Goal: Information Seeking & Learning: Learn about a topic

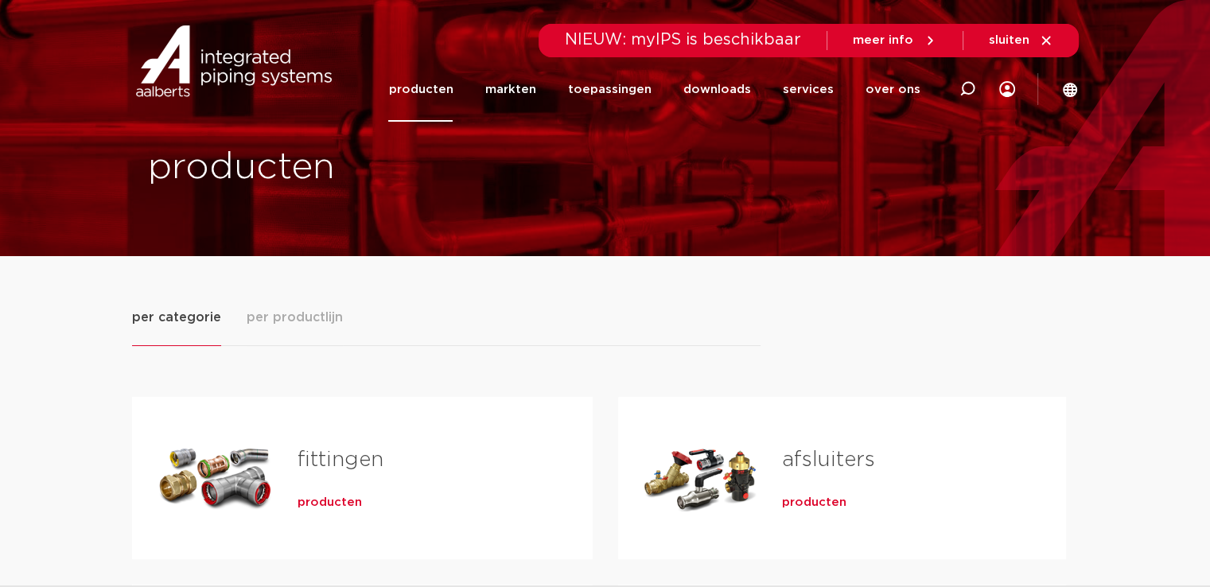
click at [341, 495] on span "producten" at bounding box center [329, 503] width 64 height 16
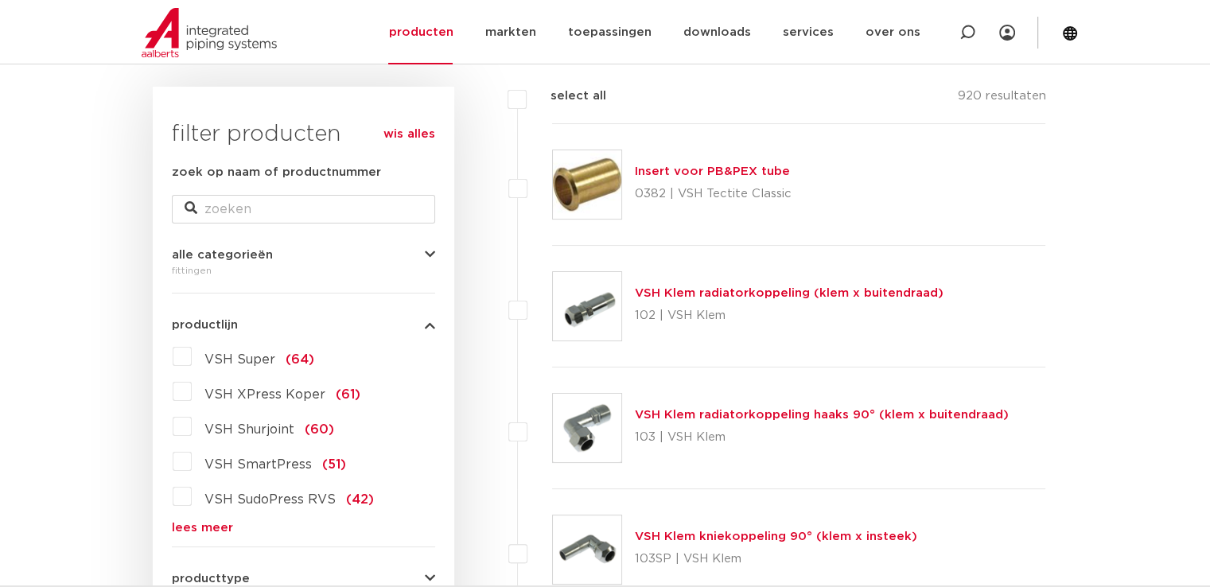
scroll to position [239, 0]
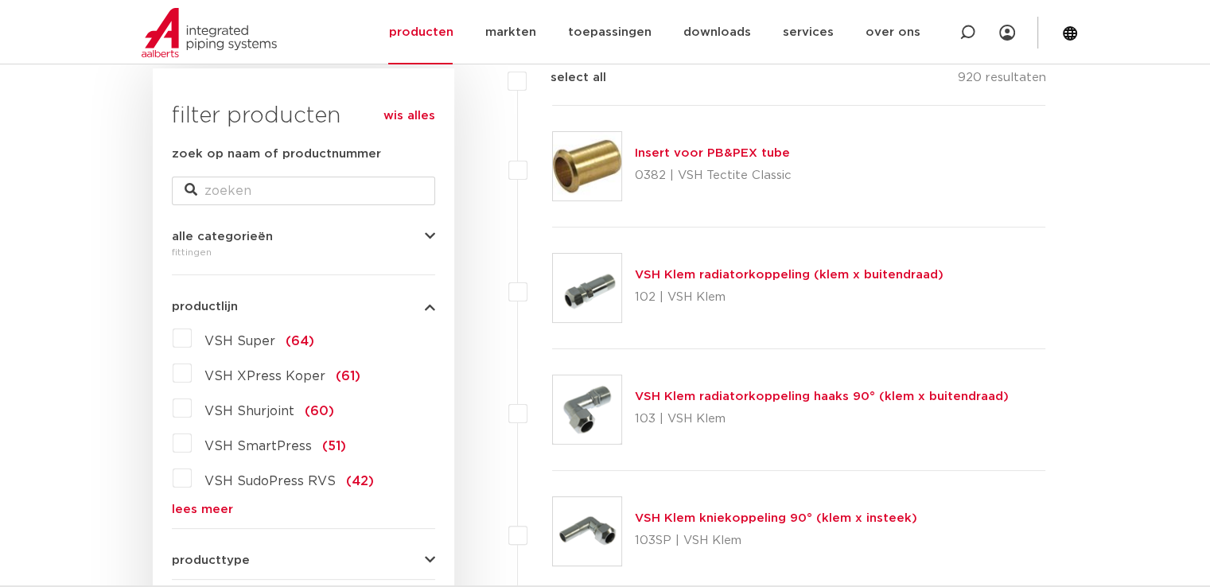
click at [196, 510] on link "lees meer" at bounding box center [303, 509] width 263 height 12
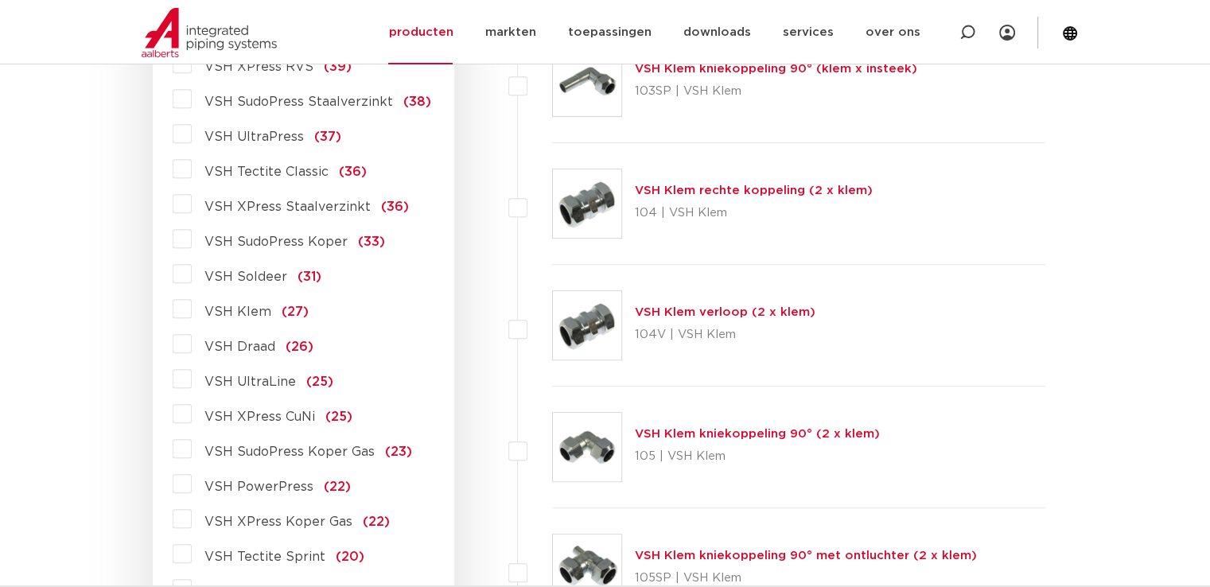
scroll to position [716, 0]
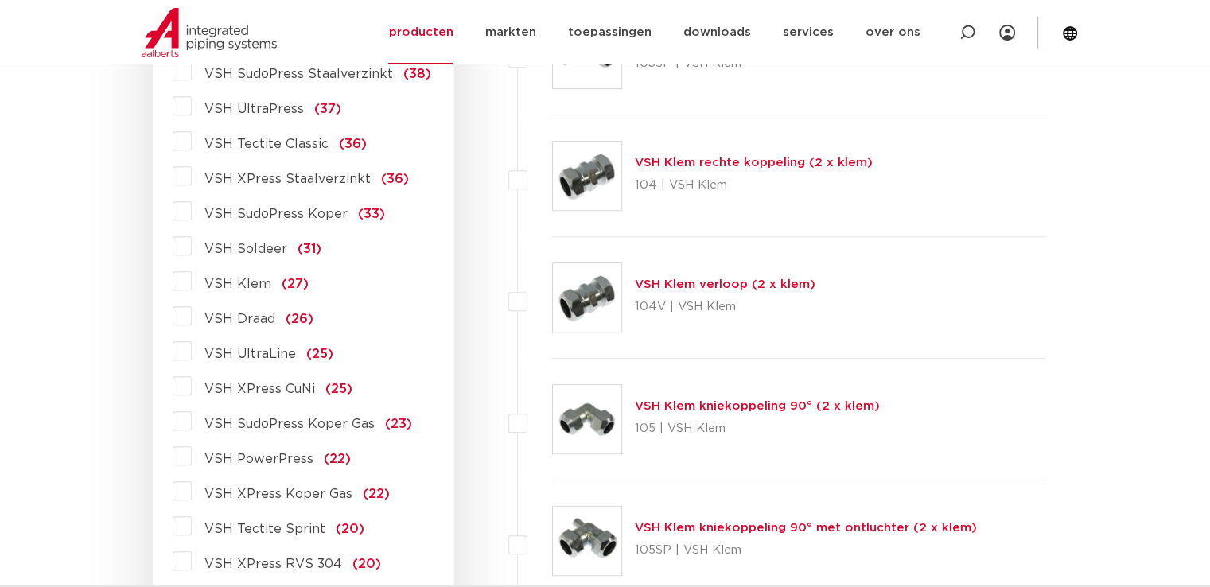
click at [192, 456] on label "VSH PowerPress (22)" at bounding box center [271, 455] width 159 height 25
click at [0, 0] on input "VSH PowerPress (22)" at bounding box center [0, 0] width 0 height 0
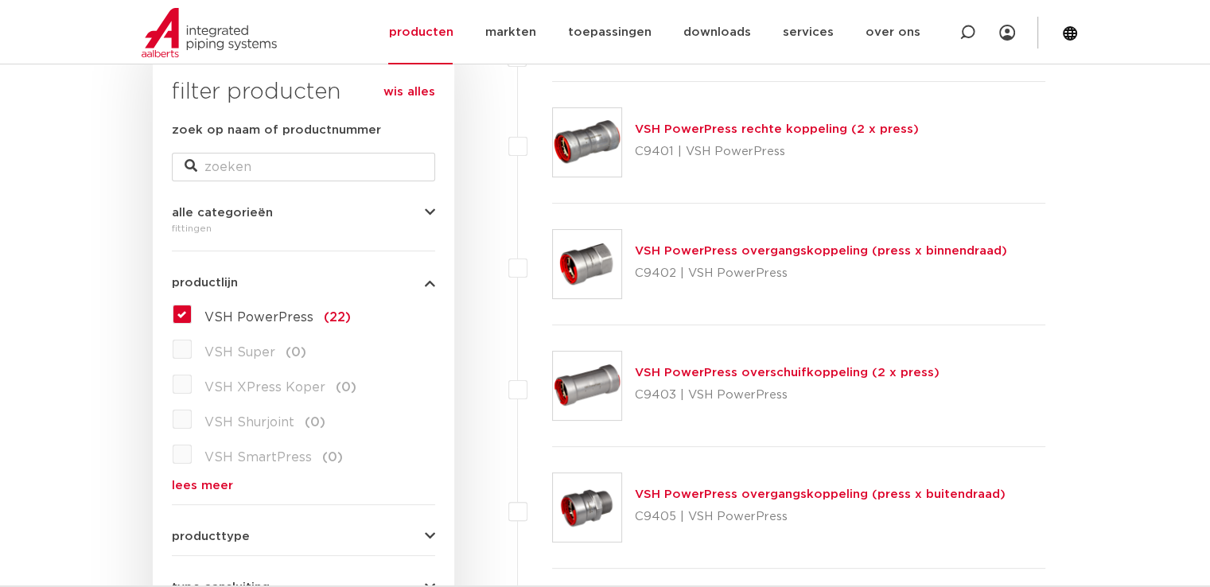
scroll to position [239, 0]
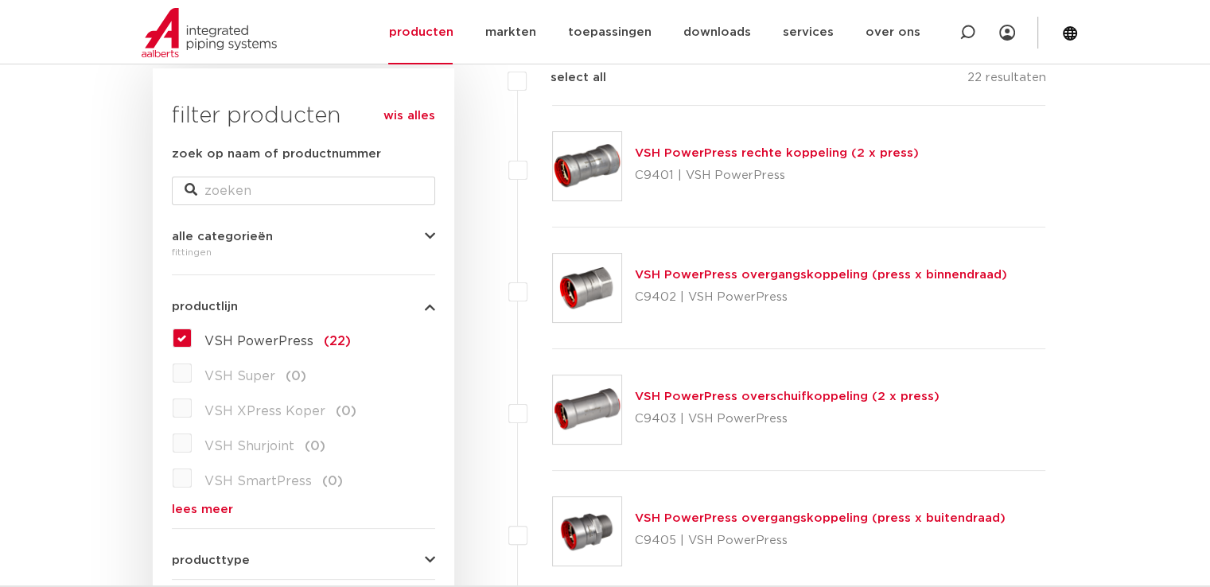
click at [760, 150] on link "VSH PowerPress rechte koppeling (2 x press)" at bounding box center [777, 153] width 284 height 12
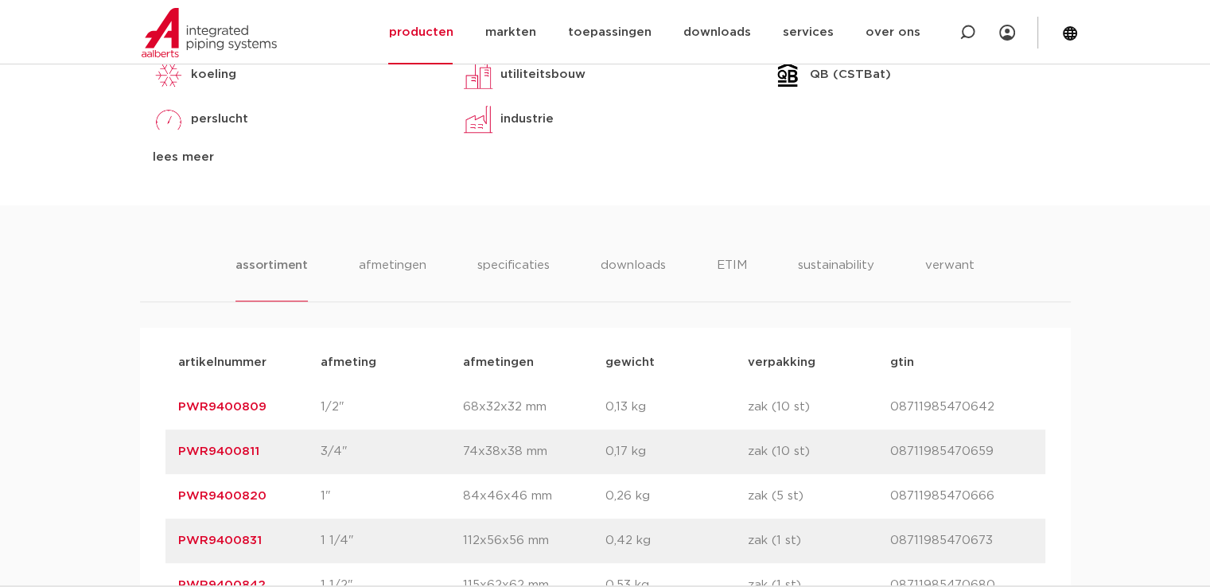
scroll to position [875, 0]
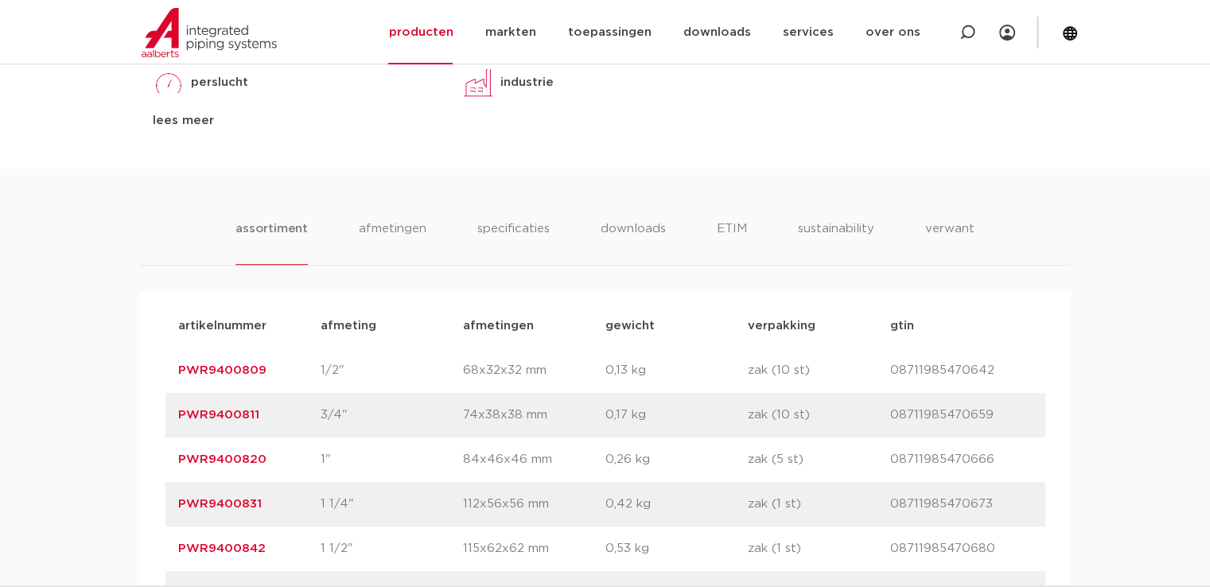
click at [79, 445] on div "assortiment [GEOGRAPHIC_DATA] specificaties downloads ETIM sustainability verwa…" at bounding box center [605, 399] width 1210 height 460
